Goal: Task Accomplishment & Management: Use online tool/utility

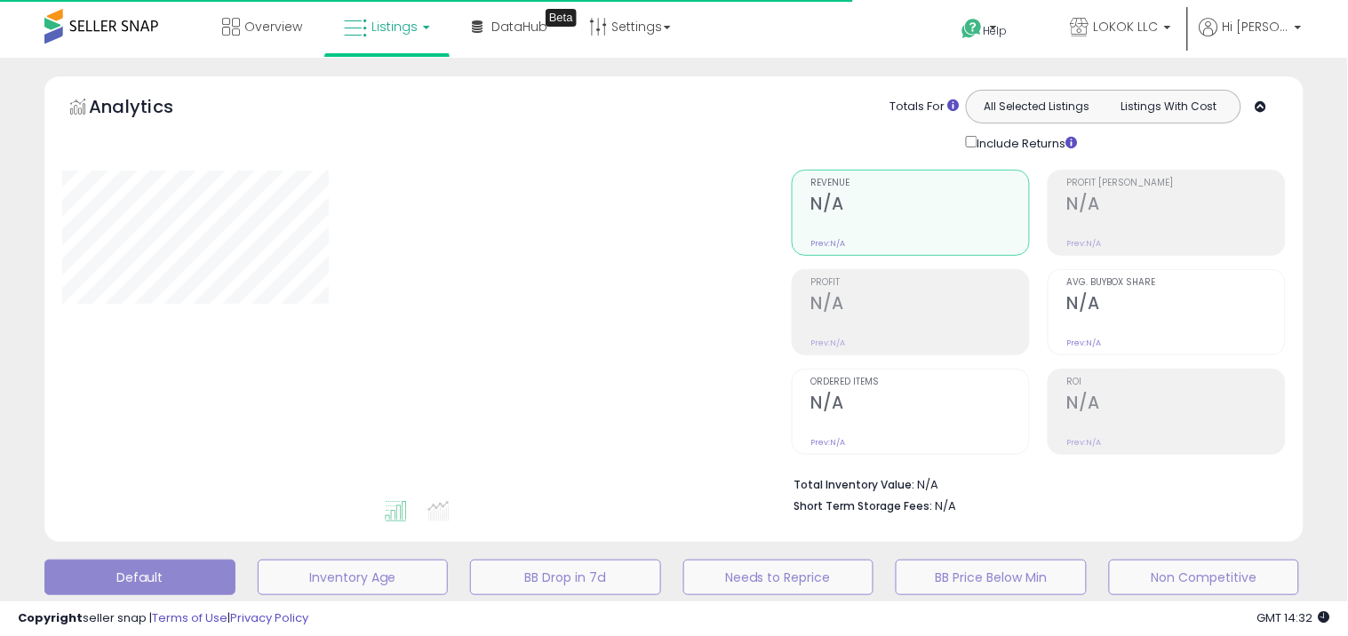
type input "**********"
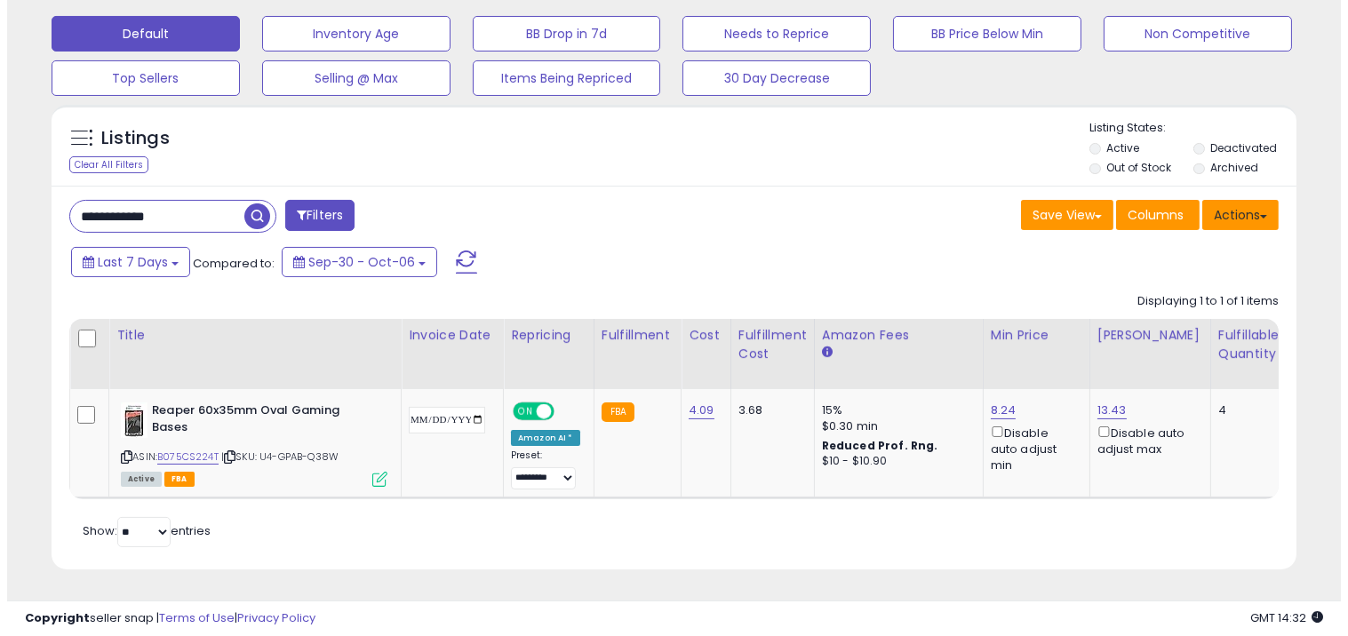
scroll to position [364, 721]
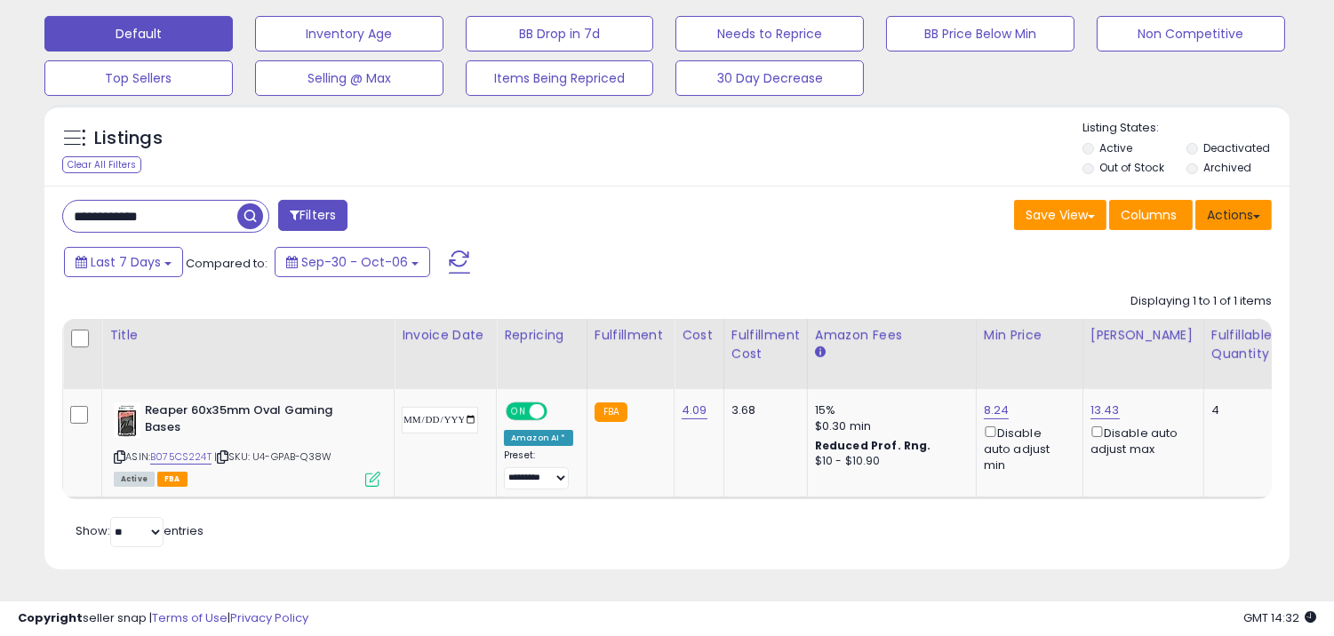
click at [1260, 213] on button "Actions" at bounding box center [1233, 215] width 76 height 30
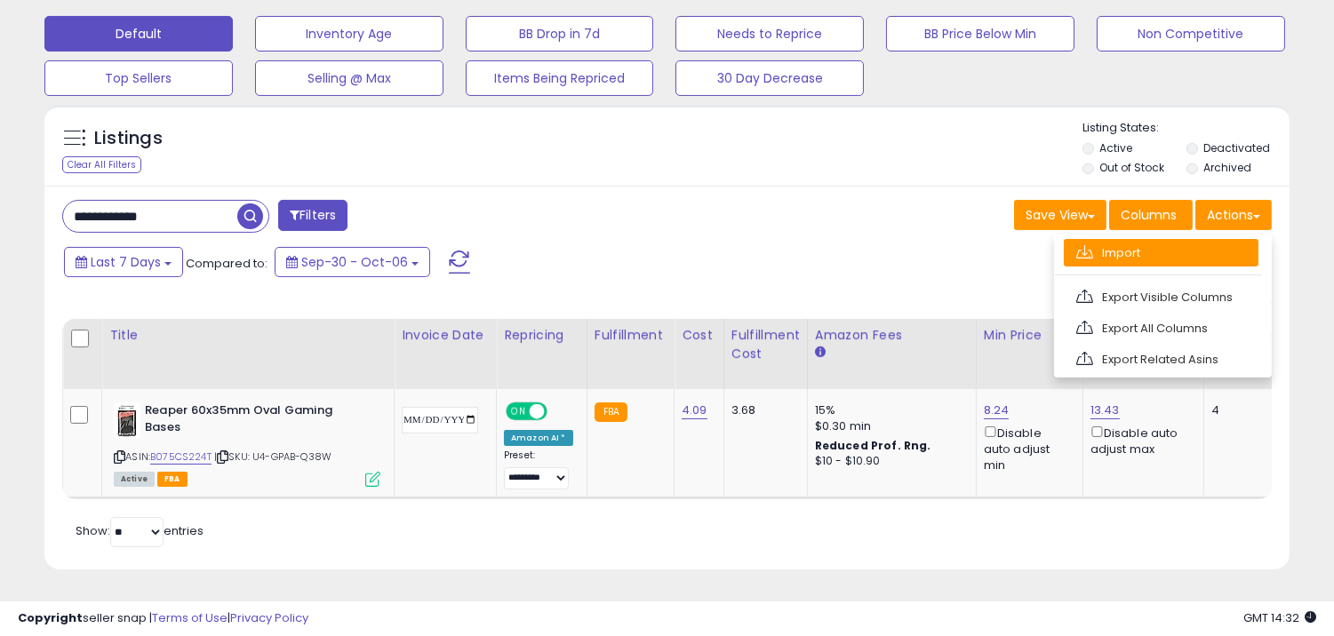
click at [1175, 251] on link "Import" at bounding box center [1160, 253] width 195 height 28
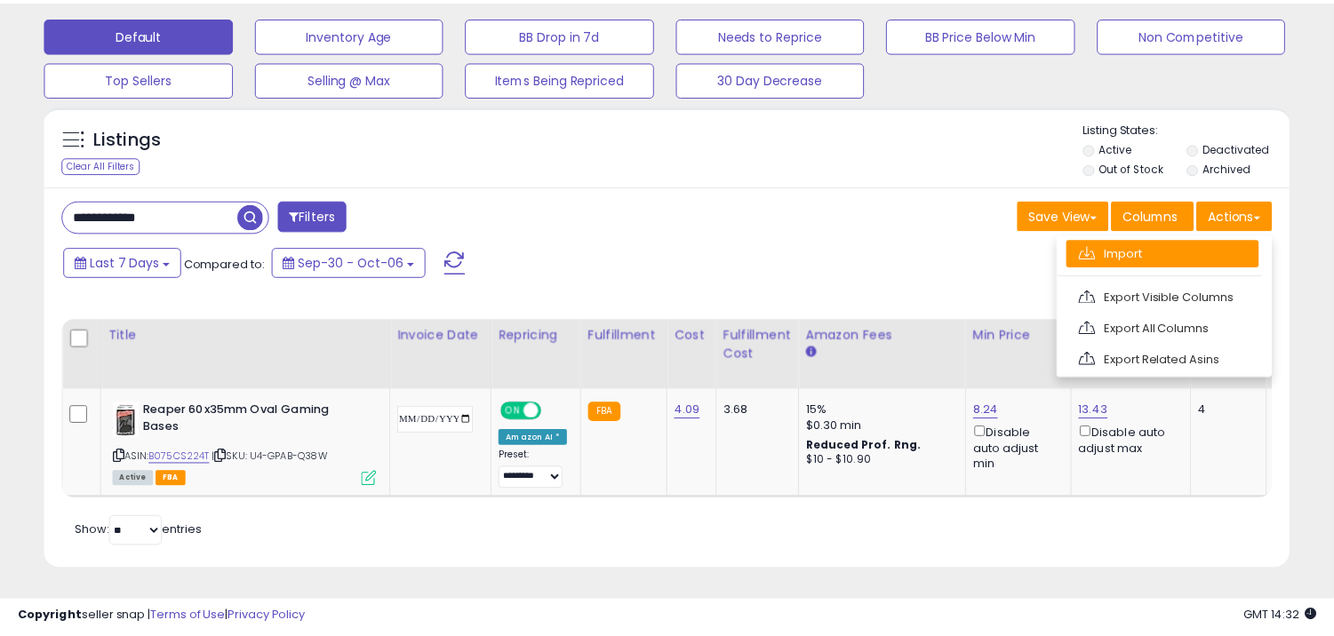
scroll to position [364, 729]
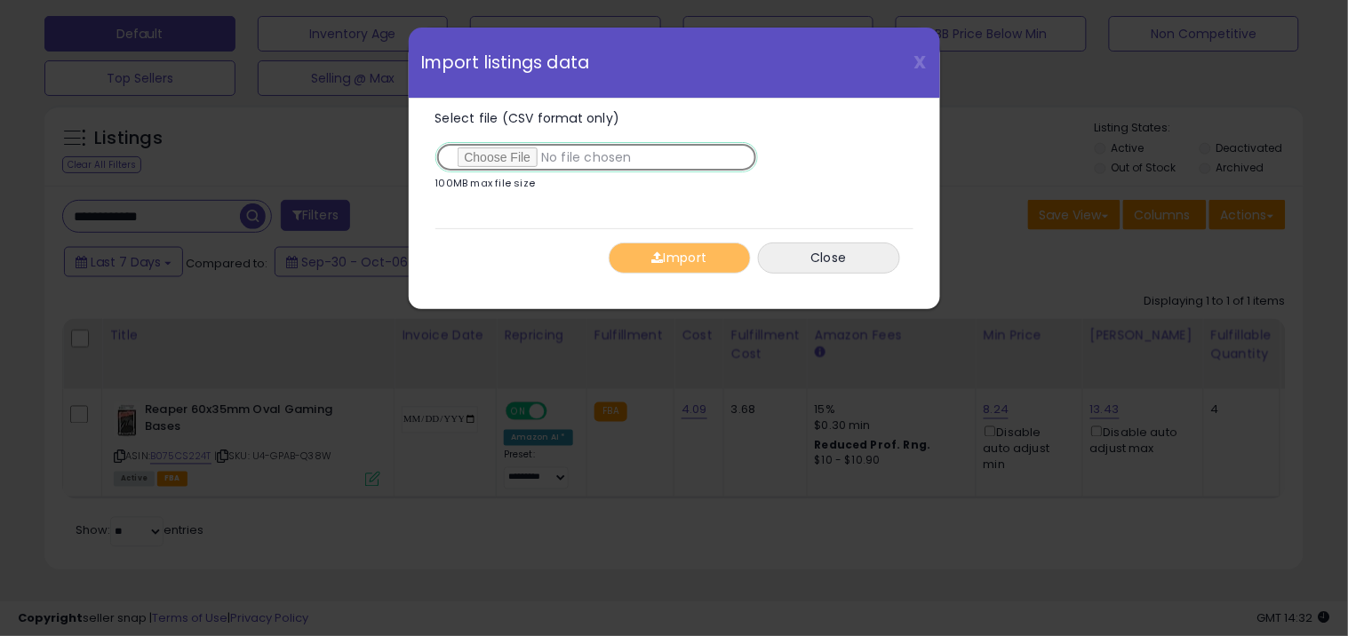
click at [566, 149] on input "Select file (CSV format only)" at bounding box center [596, 157] width 323 height 30
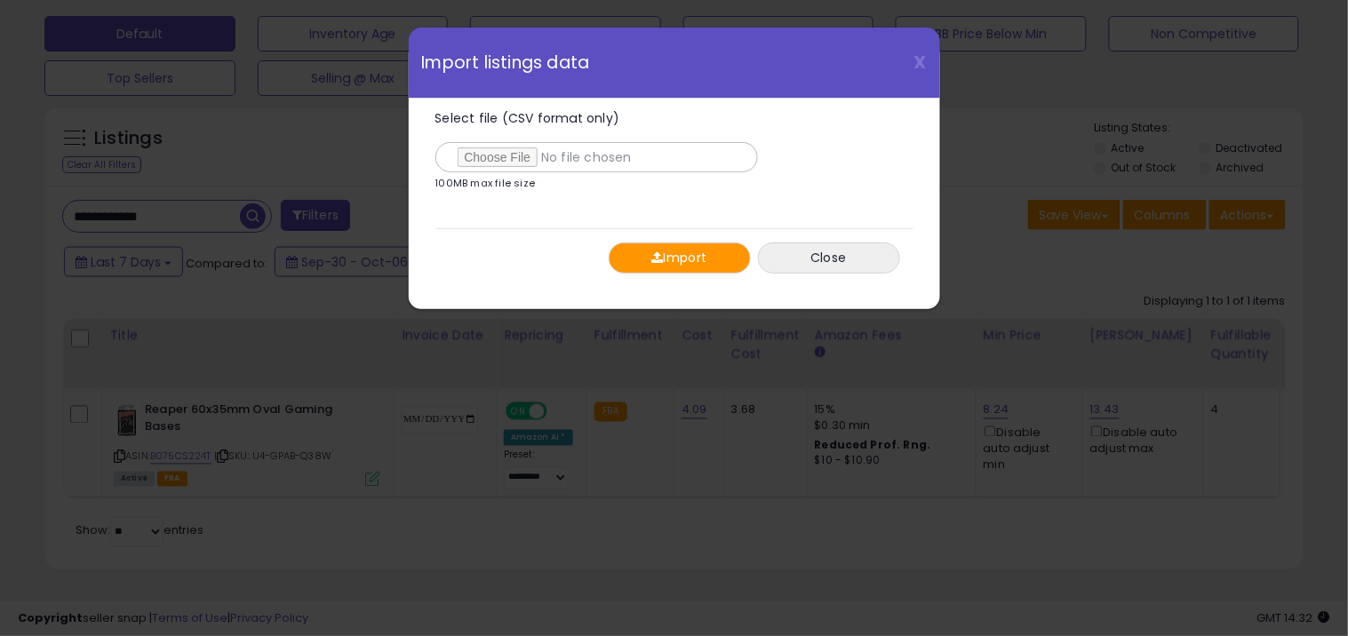
click at [670, 249] on button "Import" at bounding box center [680, 258] width 142 height 31
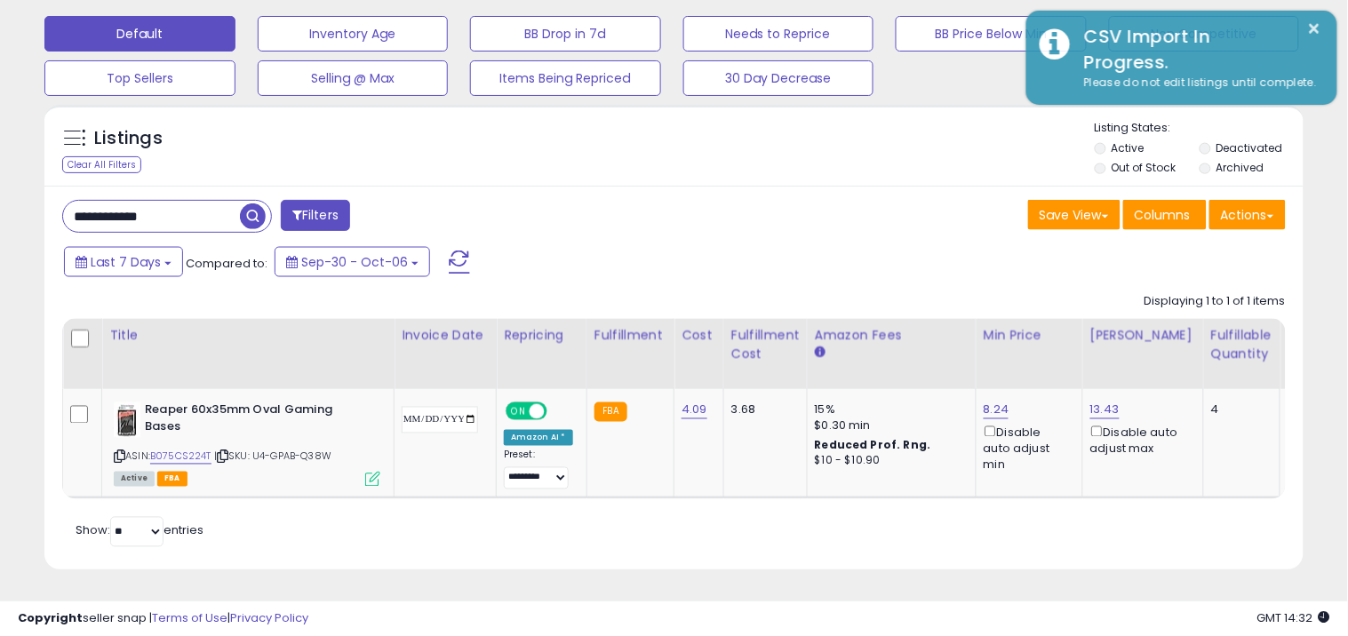
scroll to position [888067, 887710]
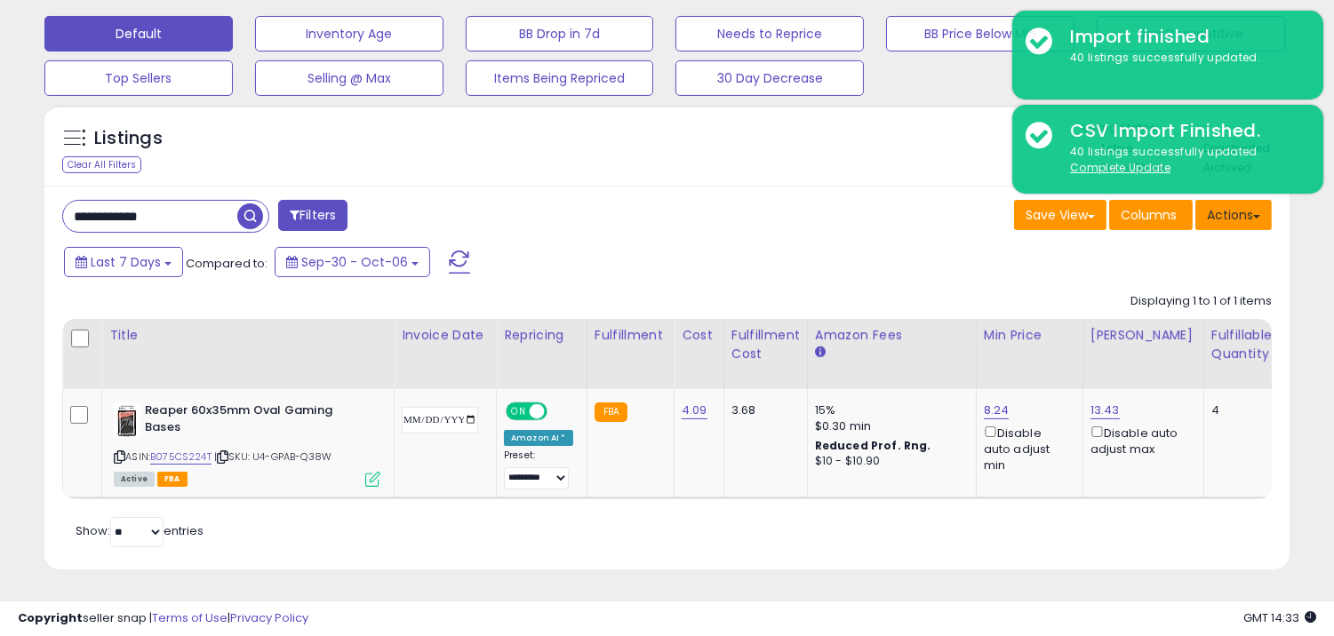
click at [1226, 213] on button "Actions" at bounding box center [1233, 215] width 76 height 30
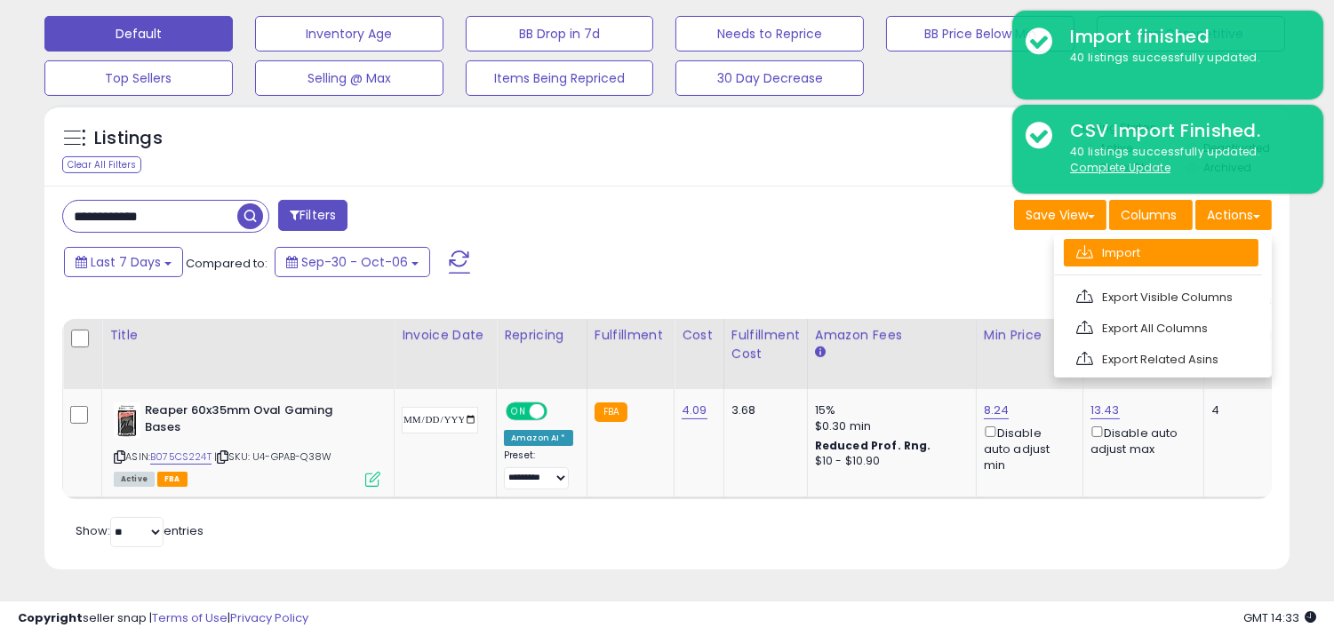
click at [1199, 241] on link "Import" at bounding box center [1160, 253] width 195 height 28
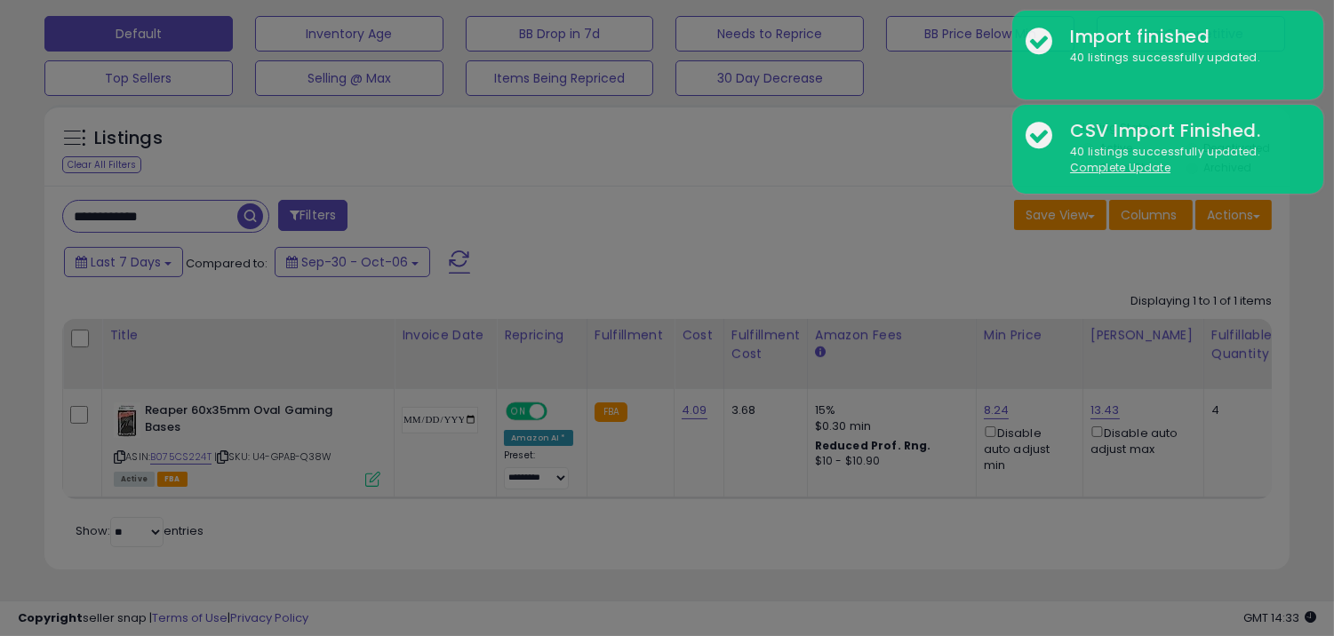
scroll to position [364, 729]
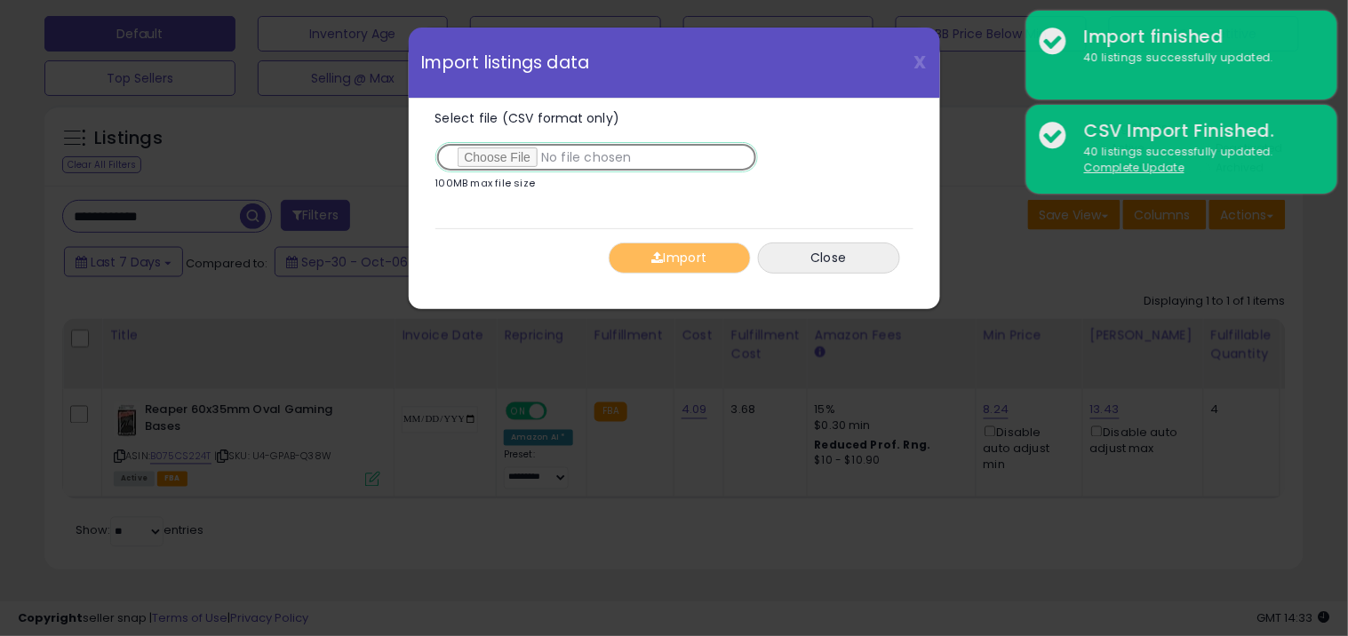
click at [566, 157] on input "Select file (CSV format only)" at bounding box center [596, 157] width 323 height 30
type input "**********"
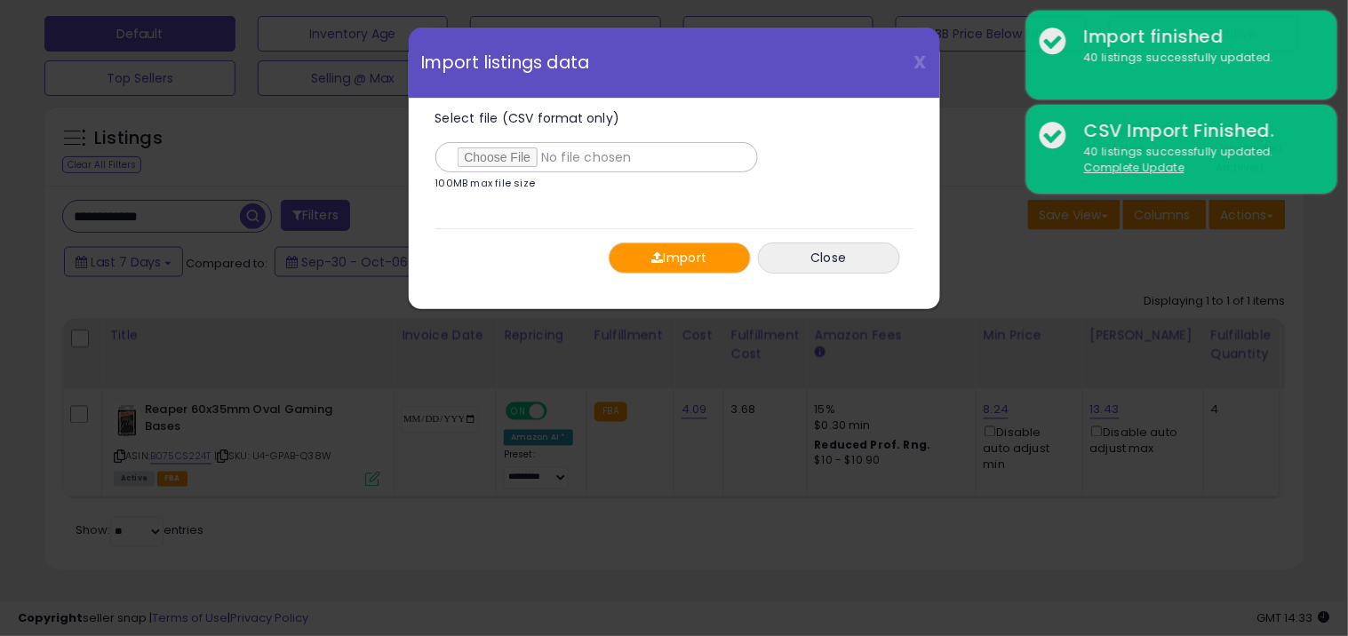
click at [731, 272] on button "Import" at bounding box center [680, 258] width 142 height 31
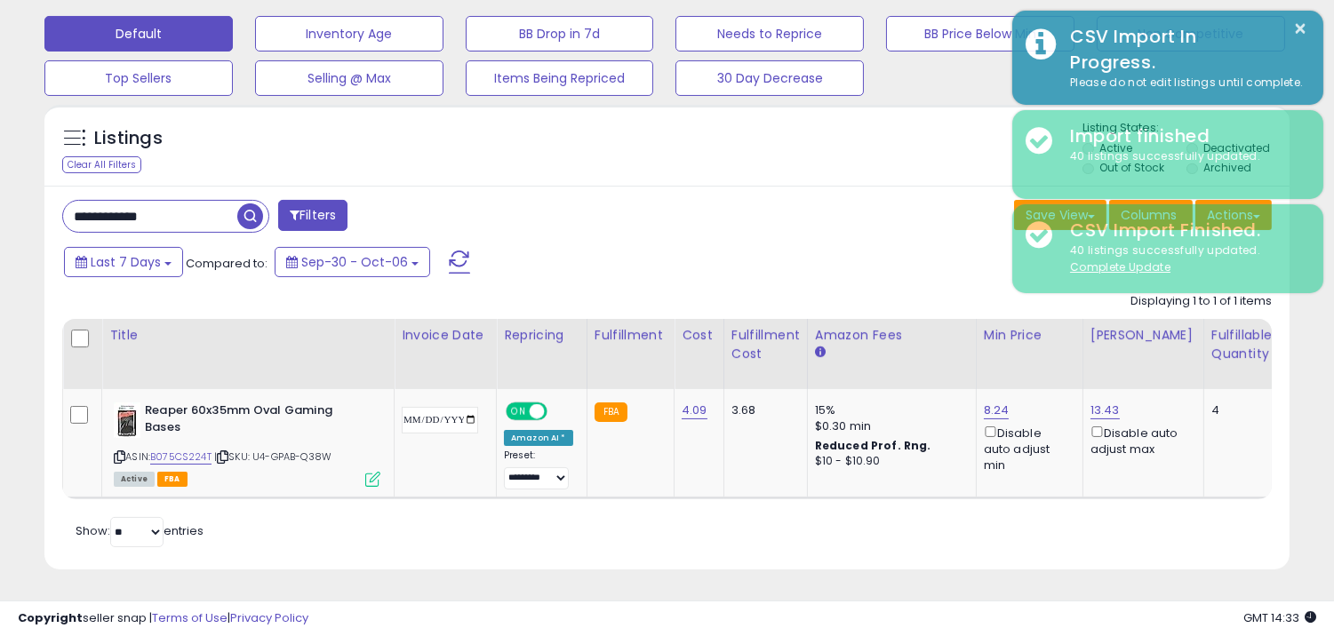
scroll to position [888067, 887710]
